Goal: Register for event/course

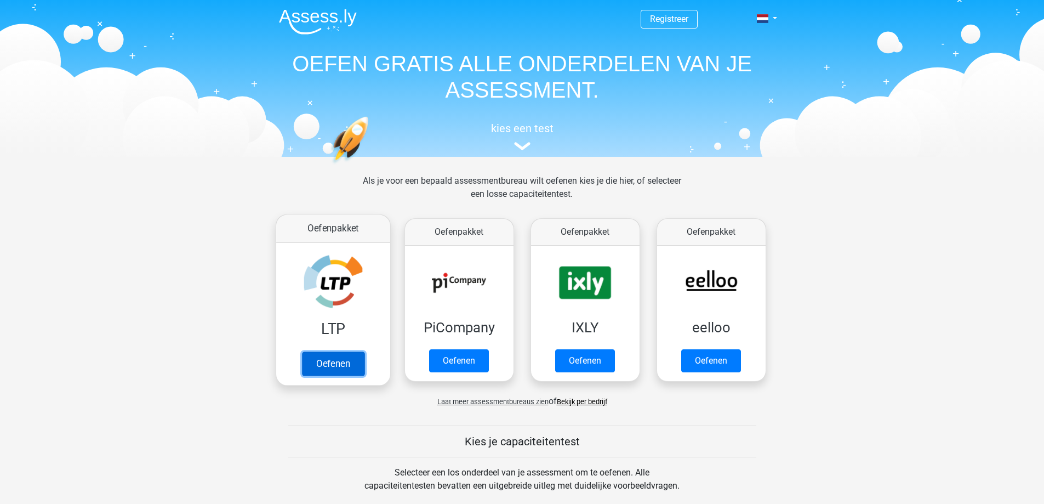
click at [332, 357] on link "Oefenen" at bounding box center [333, 363] width 62 height 24
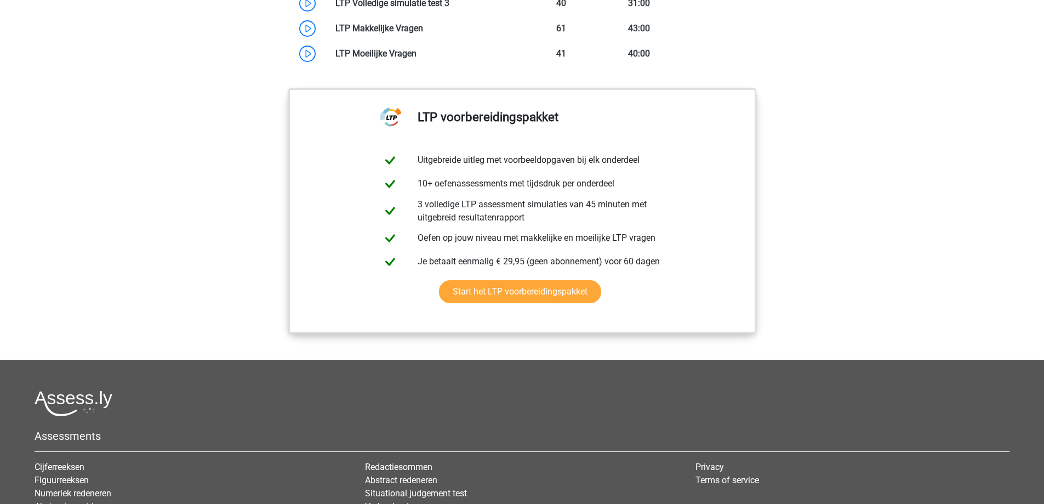
scroll to position [1206, 0]
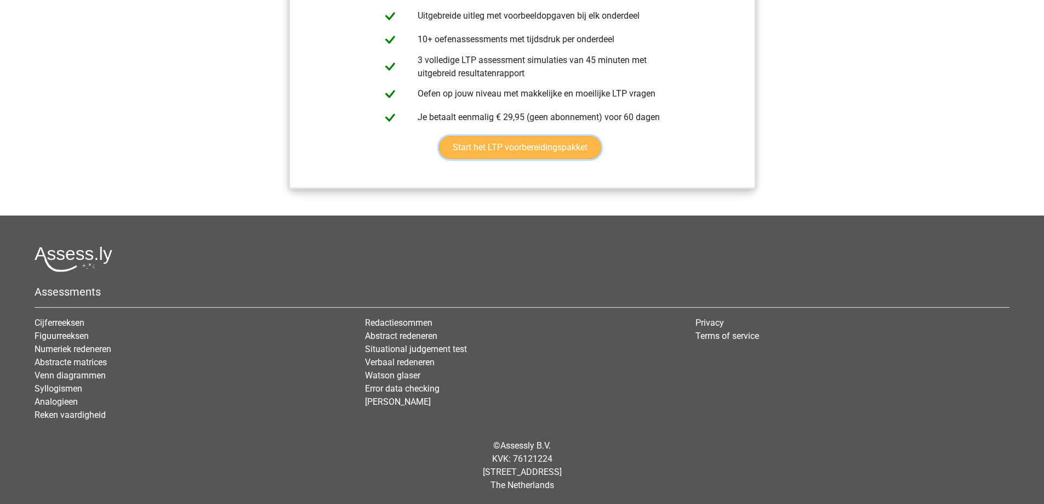
click at [512, 147] on link "Start het LTP voorbereidingspakket" at bounding box center [520, 147] width 162 height 23
